Goal: Task Accomplishment & Management: Manage account settings

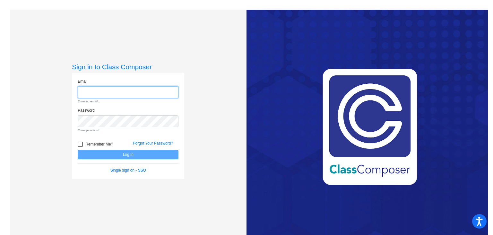
type input "renata.cabanas@asa.edu.py"
click at [210, 142] on div "Sign in to Class Composer Email renata.cabanas@asa.edu.py Enter an email. Passw…" at bounding box center [128, 127] width 237 height 235
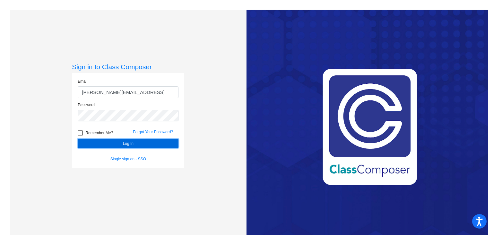
click at [129, 146] on button "Log In" at bounding box center [128, 142] width 101 height 9
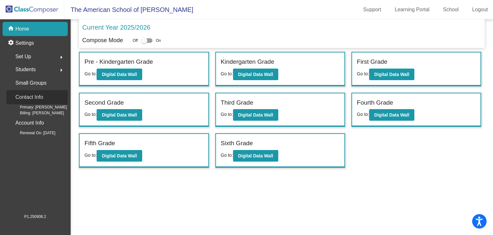
click at [36, 97] on p "Contact Info" at bounding box center [29, 97] width 28 height 9
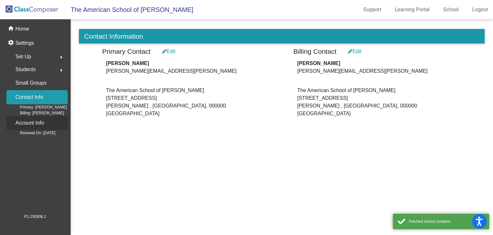
click at [45, 129] on div "Account Info" at bounding box center [36, 123] width 61 height 14
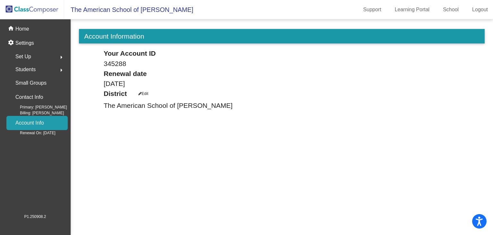
click at [47, 110] on span "Billing: Laurie Corso" at bounding box center [37, 113] width 54 height 6
click at [33, 91] on div "Contact Info" at bounding box center [36, 97] width 61 height 14
